Goal: Use online tool/utility: Utilize a website feature to perform a specific function

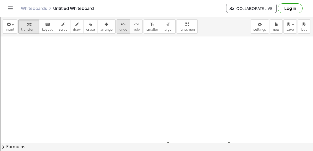
click at [119, 28] on span "undo" at bounding box center [123, 30] width 8 height 4
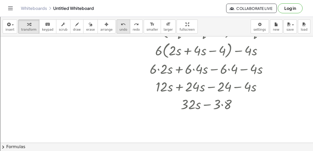
click at [119, 28] on span "undo" at bounding box center [123, 30] width 8 height 4
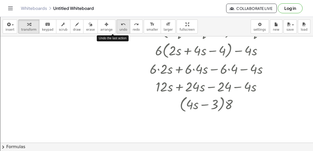
click at [119, 28] on span "undo" at bounding box center [123, 30] width 8 height 4
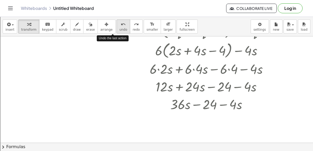
click at [119, 28] on span "undo" at bounding box center [123, 30] width 8 height 4
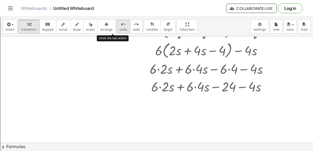
click at [119, 28] on span "undo" at bounding box center [123, 30] width 8 height 4
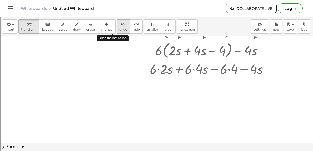
click at [119, 28] on span "undo" at bounding box center [123, 30] width 8 height 4
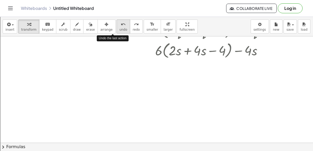
click at [119, 28] on span "undo" at bounding box center [123, 30] width 8 height 4
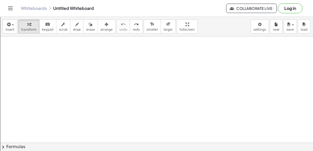
scroll to position [0, 0]
click at [134, 22] on icon "redo" at bounding box center [136, 24] width 5 height 6
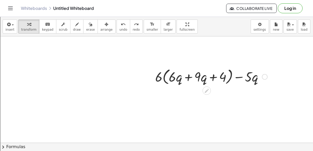
scroll to position [78, 0]
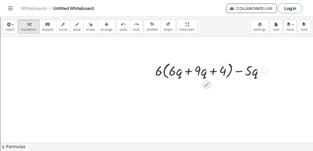
click at [206, 84] on icon at bounding box center [207, 85] width 4 height 4
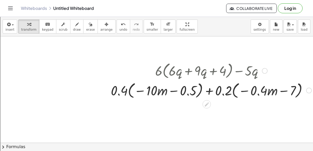
drag, startPoint x: 120, startPoint y: 91, endPoint x: 160, endPoint y: 89, distance: 39.1
click at [160, 89] on div "+ · 6 · ( + · 6 · q + · 9 · q + 4 ) − · 5 · q + · 0.4 · ( − · 10 · m − 0.5 ) + …" at bounding box center [156, 65] width 313 height 214
drag, startPoint x: 218, startPoint y: 92, endPoint x: 253, endPoint y: 91, distance: 34.7
click at [253, 91] on div at bounding box center [211, 90] width 117 height 20
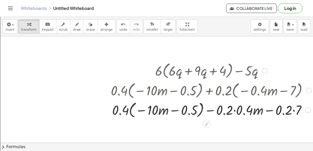
drag, startPoint x: 123, startPoint y: 109, endPoint x: 175, endPoint y: 109, distance: 51.6
click at [175, 109] on div "+ · 6 · ( + · 6 · q + · 9 · q + 4 ) − · 5 · q + · 0.4 · ( − · 10 · m − 0.5 ) + …" at bounding box center [156, 65] width 313 height 214
drag, startPoint x: 119, startPoint y: 110, endPoint x: 169, endPoint y: 109, distance: 49.8
click at [169, 109] on div "+ · 6 · ( + · 6 · q + · 9 · q + 4 ) − · 5 · q + · 0.4 · ( − · 10 · m − 0.5 ) + …" at bounding box center [156, 65] width 313 height 214
click at [235, 110] on div at bounding box center [211, 110] width 117 height 20
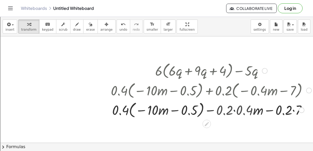
click at [235, 110] on div at bounding box center [211, 110] width 117 height 20
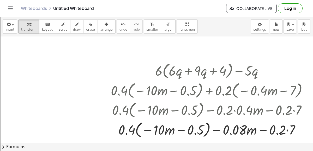
click at [289, 129] on div at bounding box center [156, 65] width 313 height 214
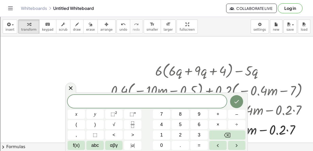
click at [288, 128] on div at bounding box center [156, 65] width 313 height 214
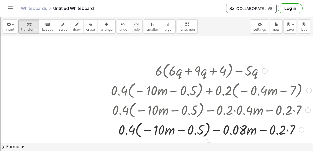
drag, startPoint x: 287, startPoint y: 128, endPoint x: 266, endPoint y: 129, distance: 20.9
click at [266, 129] on div "+ · 6 · ( + · 6 · q + · 9 · q + 4 ) − · 5 · q + · 0.4 · ( − · 10 · m − 0.5 ) + …" at bounding box center [156, 65] width 313 height 214
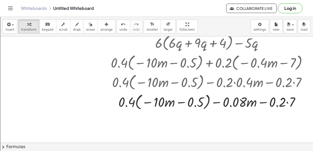
scroll to position [109, 0]
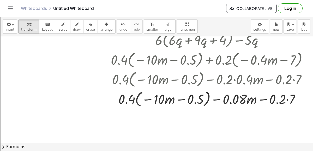
drag, startPoint x: 288, startPoint y: 99, endPoint x: 259, endPoint y: 104, distance: 28.9
click at [259, 104] on div "+ · 6 · ( + · 6 · q + · 9 · q + 4 ) − · 5 · q + · 0.4 · ( − · 10 · m − 0.5 ) + …" at bounding box center [156, 87] width 313 height 321
drag, startPoint x: 263, startPoint y: 99, endPoint x: 263, endPoint y: 96, distance: 3.2
click at [263, 96] on div at bounding box center [211, 99] width 117 height 20
click at [287, 100] on div at bounding box center [156, 87] width 313 height 321
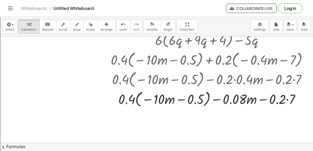
click at [287, 100] on div at bounding box center [156, 87] width 313 height 321
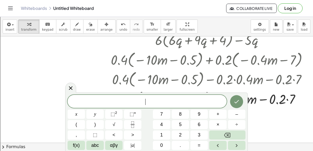
click at [287, 100] on div at bounding box center [156, 87] width 313 height 321
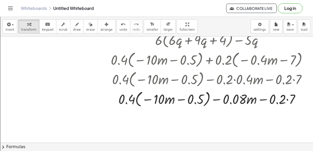
click at [287, 100] on div at bounding box center [156, 87] width 313 height 321
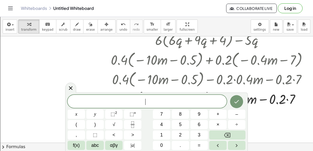
click at [287, 100] on div at bounding box center [156, 87] width 313 height 321
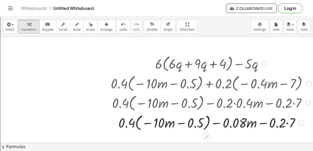
scroll to position [70, 0]
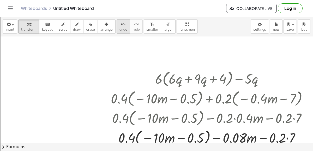
click at [117, 29] on button "undo undo" at bounding box center [124, 27] width 14 height 14
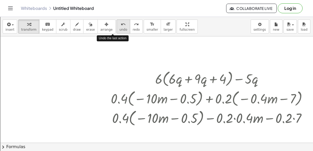
click at [117, 29] on button "undo undo" at bounding box center [124, 27] width 14 height 14
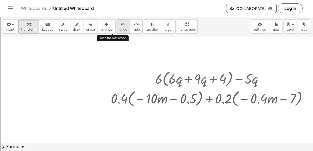
click at [117, 29] on button "undo undo" at bounding box center [124, 27] width 14 height 14
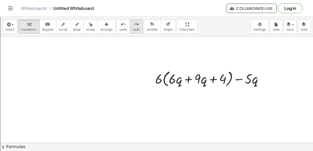
click at [133, 29] on span "redo" at bounding box center [136, 30] width 7 height 4
click at [134, 25] on icon "redo" at bounding box center [136, 24] width 5 height 6
click at [134, 26] on icon "redo" at bounding box center [136, 24] width 5 height 6
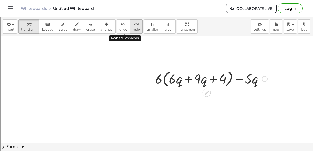
click at [134, 26] on icon "redo" at bounding box center [136, 24] width 5 height 6
click at [130, 25] on button "redo redo" at bounding box center [136, 27] width 13 height 14
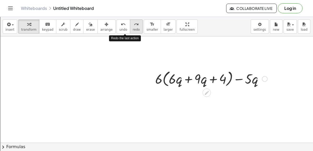
click at [130, 25] on button "redo redo" at bounding box center [136, 27] width 13 height 14
click at [121, 24] on icon "undo" at bounding box center [123, 24] width 5 height 6
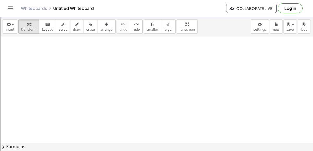
click at [191, 80] on div at bounding box center [156, 73] width 313 height 214
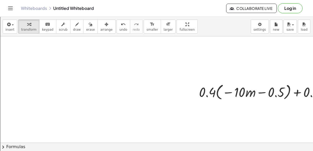
click at [226, 103] on div at bounding box center [202, 73] width 405 height 214
click at [221, 142] on div at bounding box center [202, 73] width 405 height 214
drag, startPoint x: 222, startPoint y: 144, endPoint x: 252, endPoint y: 140, distance: 30.4
click at [252, 140] on div "insert select one: Math Expression Function Text Youtube Video Graphing Geometr…" at bounding box center [156, 84] width 313 height 135
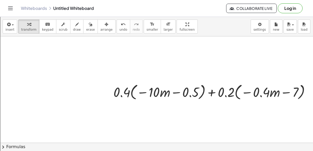
scroll to position [70, 92]
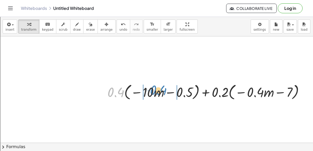
drag, startPoint x: 113, startPoint y: 91, endPoint x: 155, endPoint y: 89, distance: 42.0
click at [155, 89] on div at bounding box center [208, 92] width 206 height 20
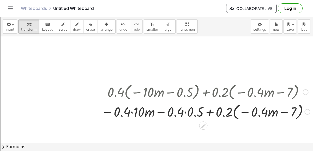
click at [182, 110] on div at bounding box center [206, 112] width 214 height 20
click at [185, 112] on div at bounding box center [206, 112] width 214 height 20
click at [185, 112] on div at bounding box center [208, 112] width 206 height 20
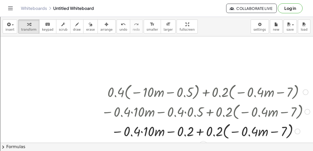
click at [141, 132] on div at bounding box center [206, 131] width 214 height 20
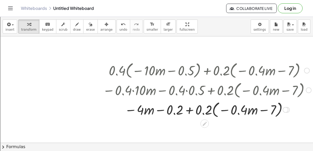
scroll to position [92, 89]
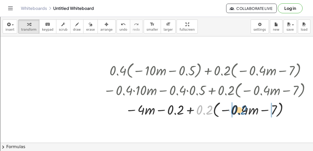
drag, startPoint x: 207, startPoint y: 109, endPoint x: 243, endPoint y: 107, distance: 36.3
click at [243, 107] on div at bounding box center [208, 110] width 214 height 20
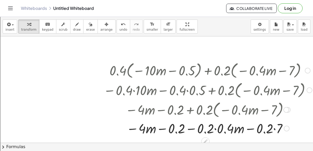
click at [274, 130] on div at bounding box center [208, 128] width 214 height 18
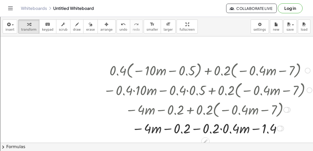
click at [220, 128] on div at bounding box center [208, 128] width 214 height 18
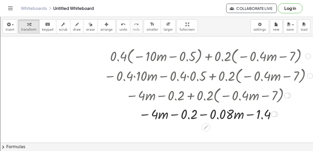
scroll to position [107, 89]
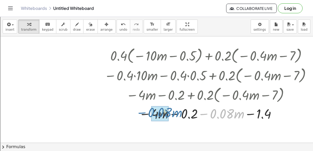
drag, startPoint x: 203, startPoint y: 113, endPoint x: 141, endPoint y: 111, distance: 62.1
click at [141, 111] on div at bounding box center [209, 114] width 214 height 18
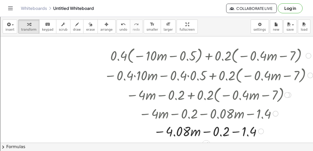
click at [236, 130] on div at bounding box center [209, 131] width 214 height 18
